Goal: Check status

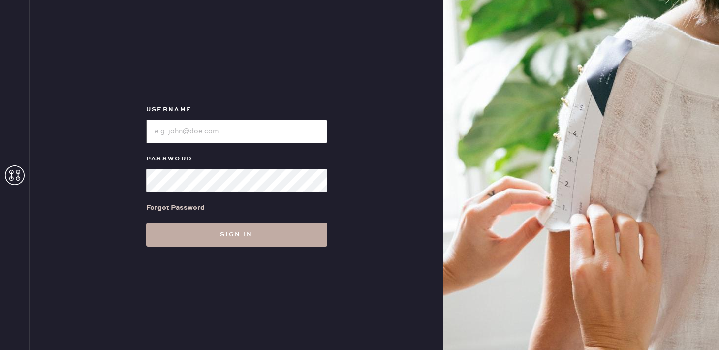
type input "reformationflatiron"
click at [205, 245] on button "Sign in" at bounding box center [236, 235] width 181 height 24
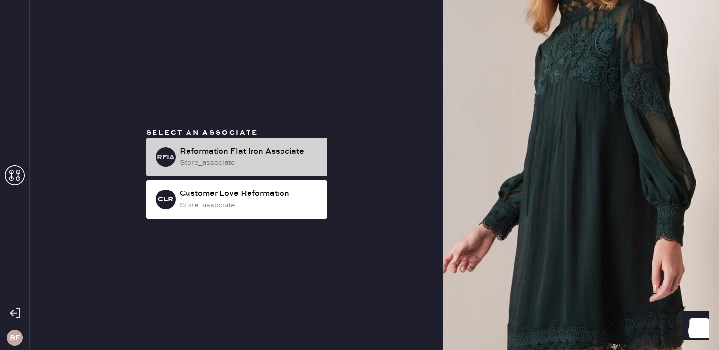
click at [221, 158] on div "store_associate" at bounding box center [250, 163] width 140 height 11
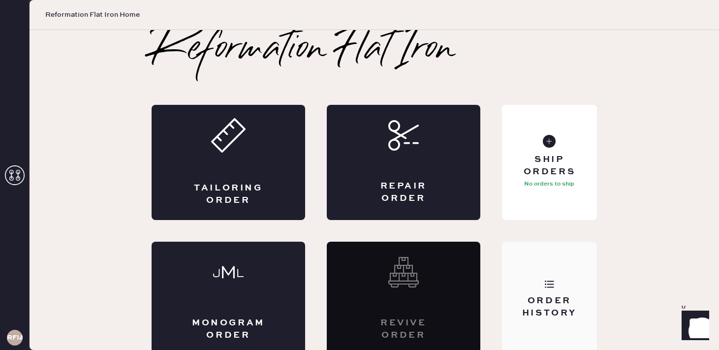
click at [544, 295] on div "Order History" at bounding box center [549, 307] width 79 height 25
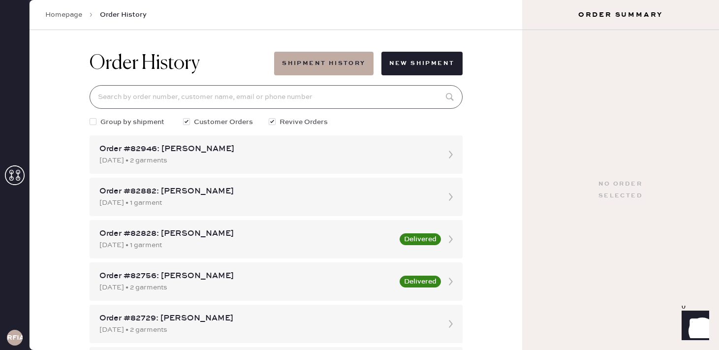
click at [204, 97] on input at bounding box center [276, 97] width 373 height 24
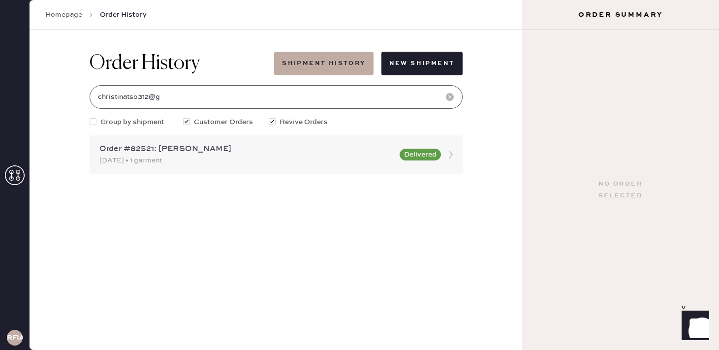
type input "christinatso312@g"
click at [310, 159] on div "[DATE] • 1 garment" at bounding box center [246, 160] width 294 height 11
